Goal: Task Accomplishment & Management: Use online tool/utility

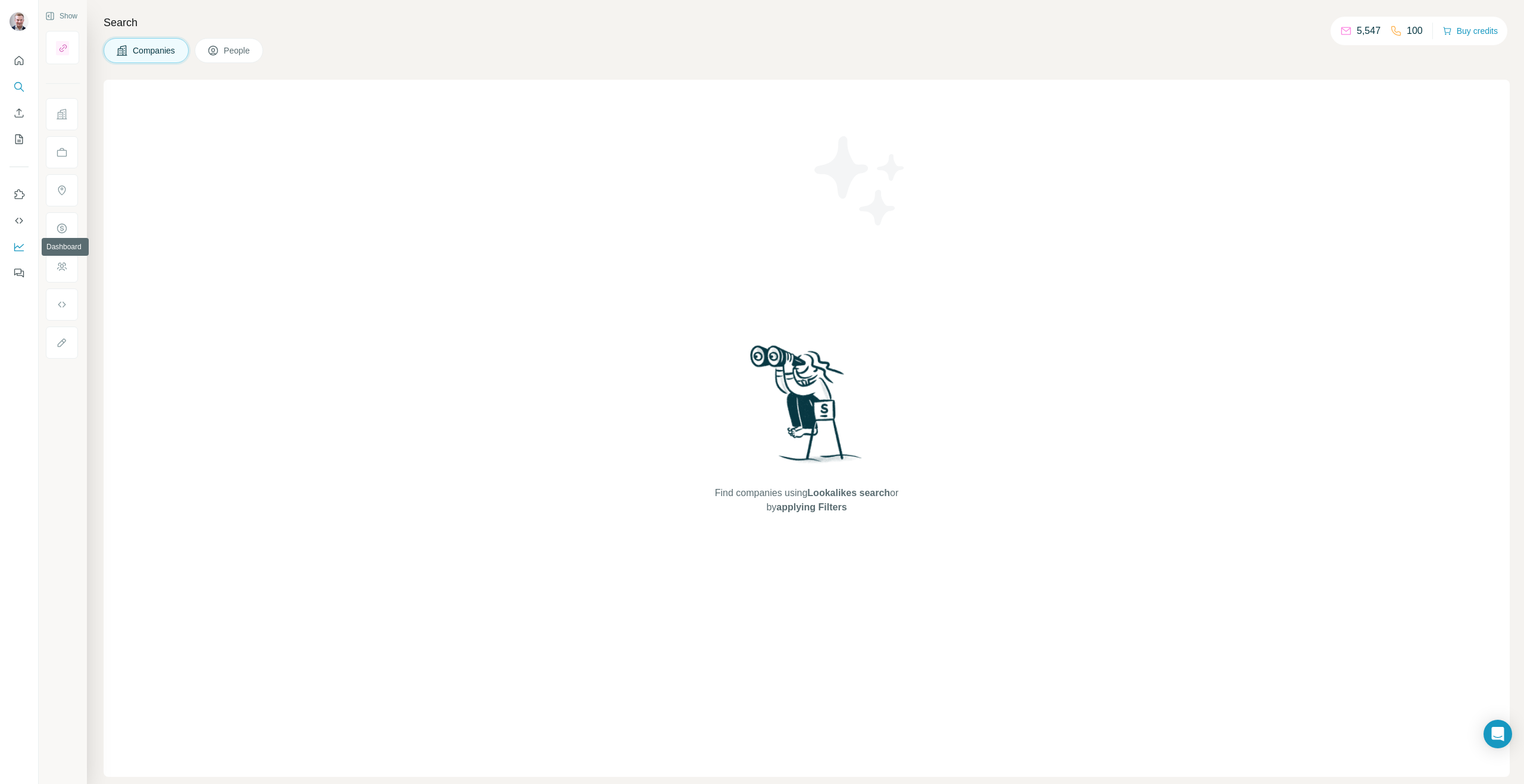
click at [14, 249] on icon "Dashboard" at bounding box center [19, 247] width 10 height 8
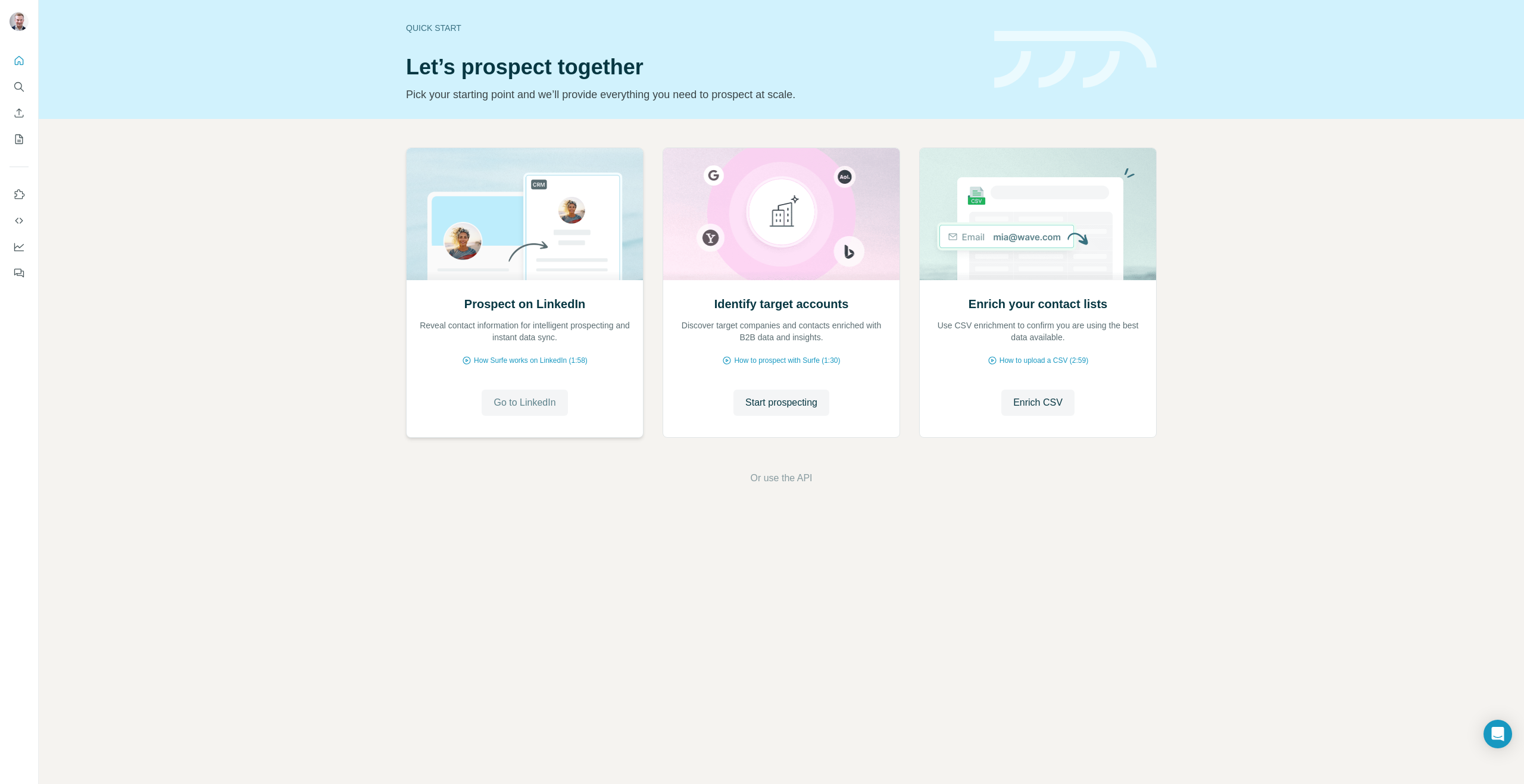
click at [530, 402] on span "Go to LinkedIn" at bounding box center [524, 403] width 62 height 14
